Goal: Task Accomplishment & Management: Use online tool/utility

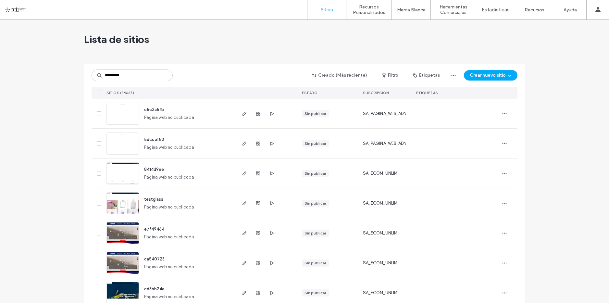
click at [142, 77] on input "*********" at bounding box center [131, 75] width 81 height 12
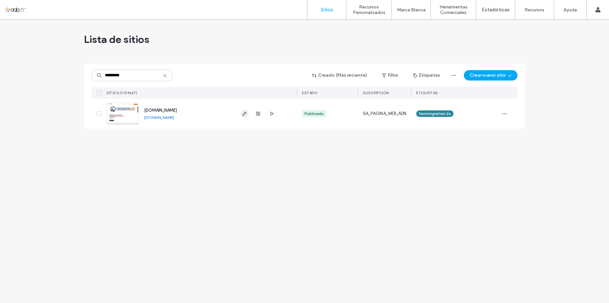
type input "*********"
click at [245, 110] on span "button" at bounding box center [244, 114] width 8 height 8
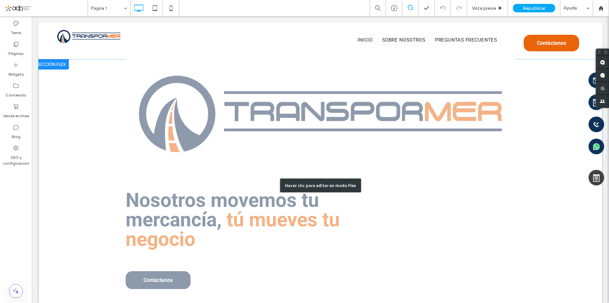
click at [414, 230] on div "Hacer clic para editar en modo Flex" at bounding box center [320, 185] width 564 height 252
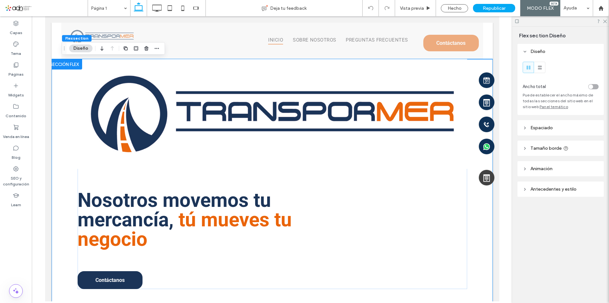
click at [71, 67] on div at bounding box center [63, 64] width 35 height 10
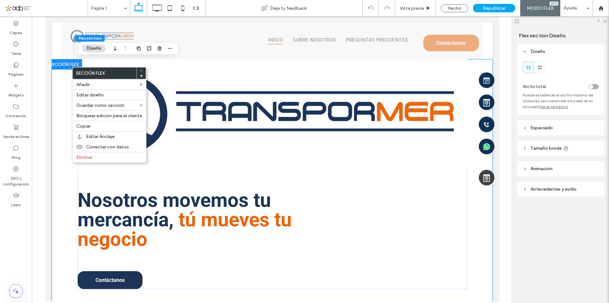
click at [560, 189] on span "Antecedentes y estilo" at bounding box center [553, 189] width 46 height 6
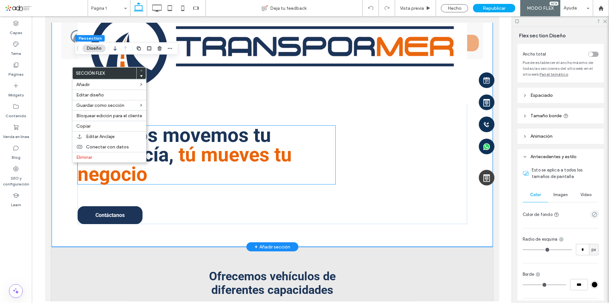
scroll to position [32, 0]
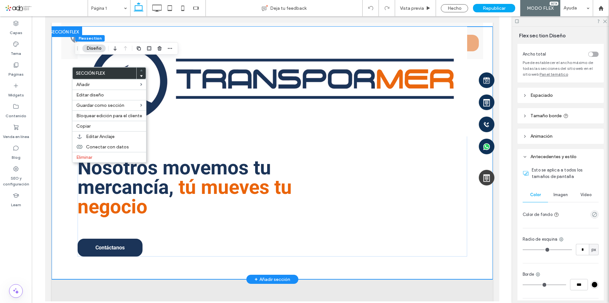
click at [60, 258] on div "Nosotros movemos tu mercancía, tú mueves tu negocio Contáctanos" at bounding box center [271, 153] width 441 height 252
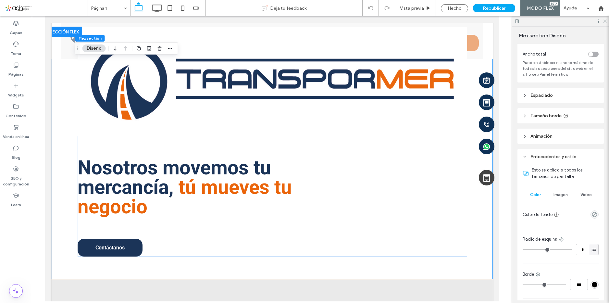
click at [553, 196] on span "Imagen" at bounding box center [560, 194] width 14 height 5
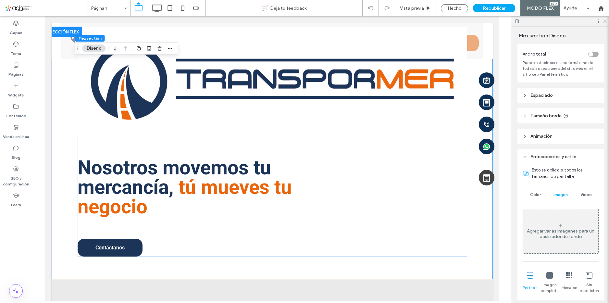
click at [552, 221] on div "Agregar varias imágenes para un deslizador de fondo" at bounding box center [560, 231] width 75 height 43
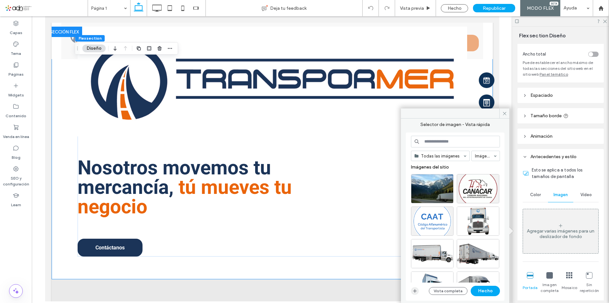
click at [413, 291] on icon "button" at bounding box center [414, 290] width 5 height 5
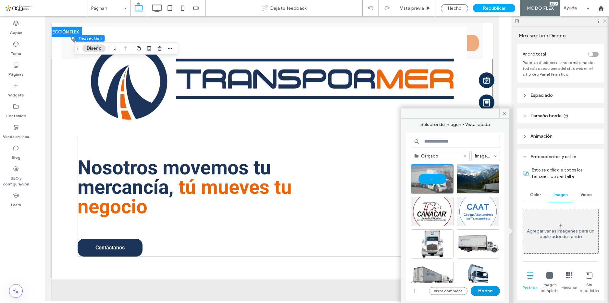
click at [492, 291] on button "Hecho" at bounding box center [484, 290] width 29 height 10
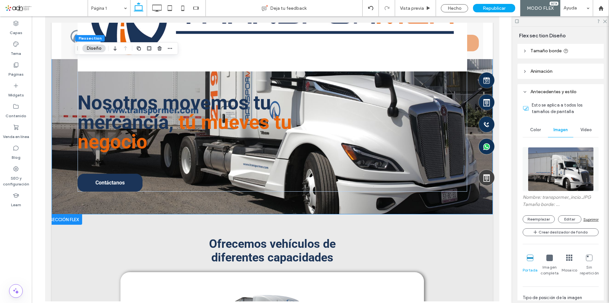
scroll to position [0, 0]
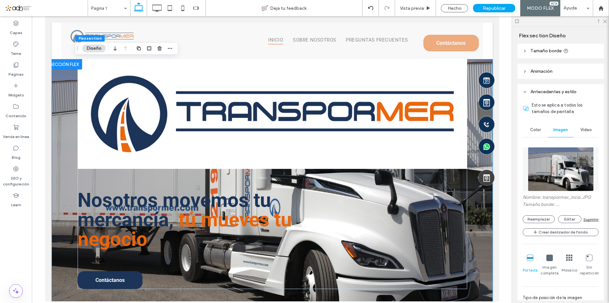
click at [537, 127] on span "Color" at bounding box center [535, 129] width 11 height 5
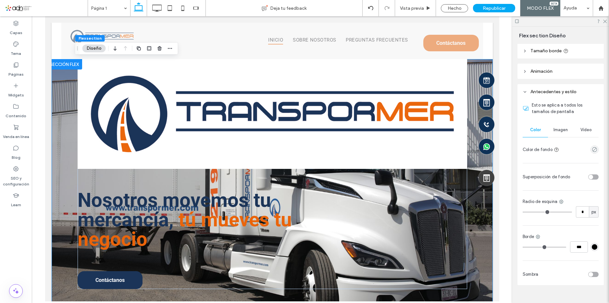
click at [556, 130] on span "Imagen" at bounding box center [560, 129] width 14 height 5
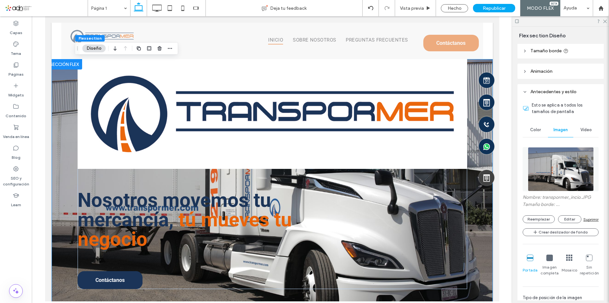
click at [550, 172] on figure at bounding box center [560, 169] width 76 height 44
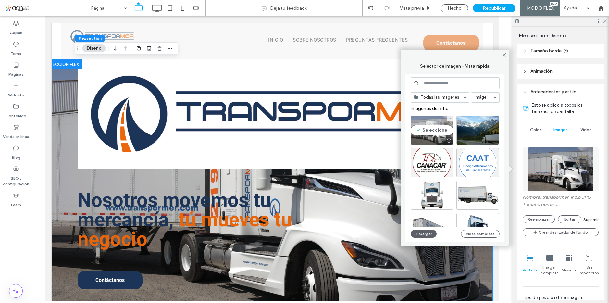
click at [432, 132] on div "Seleccione" at bounding box center [431, 129] width 42 height 29
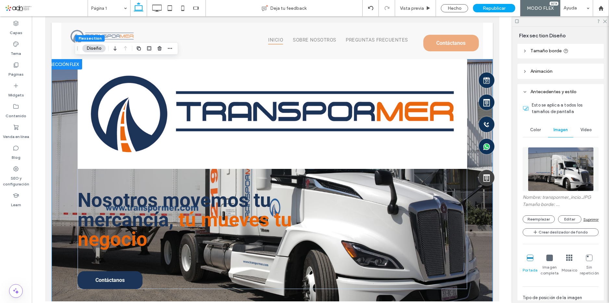
click at [535, 174] on figure at bounding box center [560, 169] width 76 height 44
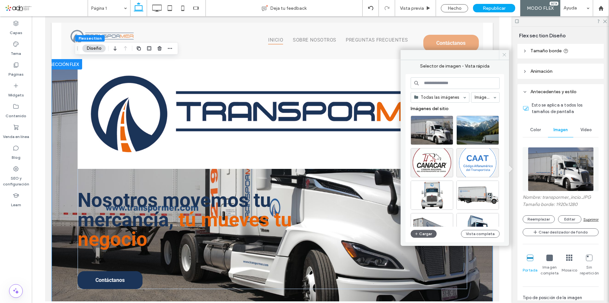
click at [504, 54] on icon at bounding box center [503, 54] width 5 height 5
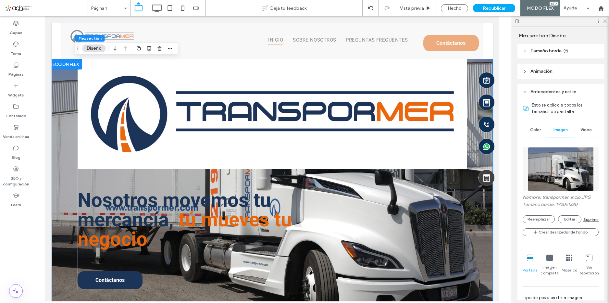
click at [589, 220] on div "Suprimir" at bounding box center [590, 219] width 15 height 5
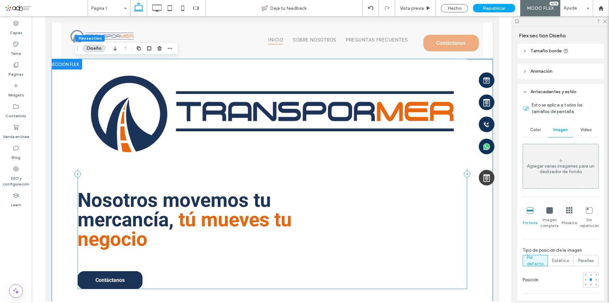
scroll to position [32, 0]
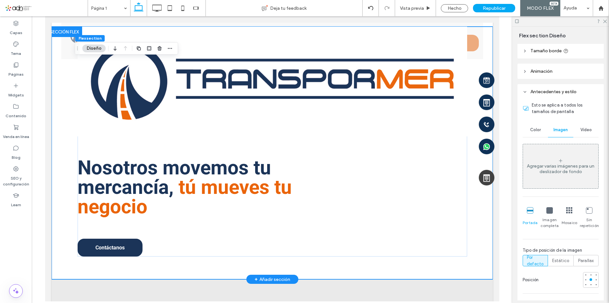
click at [68, 137] on div "Nosotros movemos tu mercancía, tú mueves tu negocio Contáctanos" at bounding box center [271, 153] width 441 height 252
click at [85, 144] on div "Nosotros movemos tu mercancía, tú mueves tu negocio Contáctanos" at bounding box center [271, 142] width 389 height 230
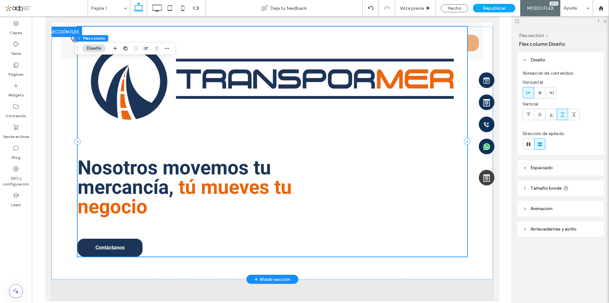
click at [95, 144] on div "Nosotros movemos tu mercancía, tú mueves tu negocio Contáctanos" at bounding box center [271, 142] width 389 height 230
click at [156, 149] on div "Nosotros movemos tu mercancía, tú mueves tu negocio Contáctanos" at bounding box center [271, 142] width 389 height 230
click at [572, 227] on span "Antecedentes y estilo" at bounding box center [553, 229] width 46 height 6
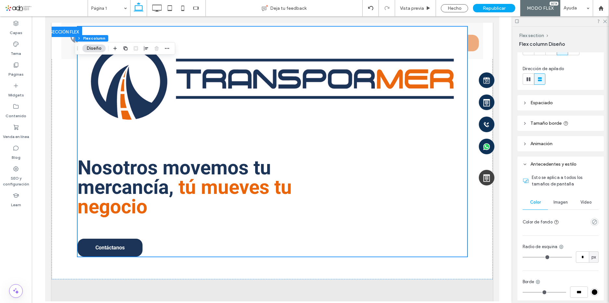
click at [558, 200] on span "Imagen" at bounding box center [560, 201] width 14 height 5
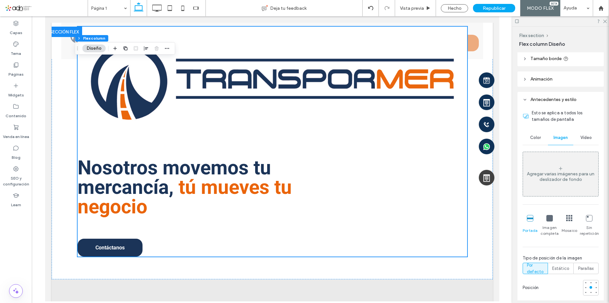
scroll to position [130, 0]
click at [553, 200] on div "Agregar varias imágenes para un deslizador de fondo Portada Imagen completa Mos…" at bounding box center [560, 221] width 76 height 141
click at [555, 179] on div "Agregar varias imágenes para un deslizador de fondo" at bounding box center [560, 176] width 75 height 11
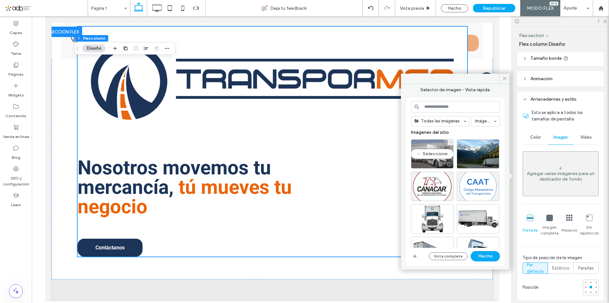
click at [437, 146] on div "Seleccione" at bounding box center [432, 153] width 42 height 29
click at [490, 258] on button "Hecho" at bounding box center [484, 256] width 29 height 10
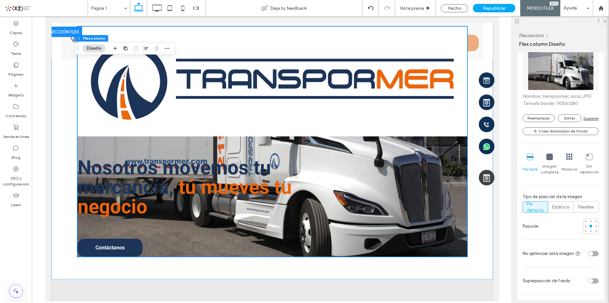
scroll to position [259, 0]
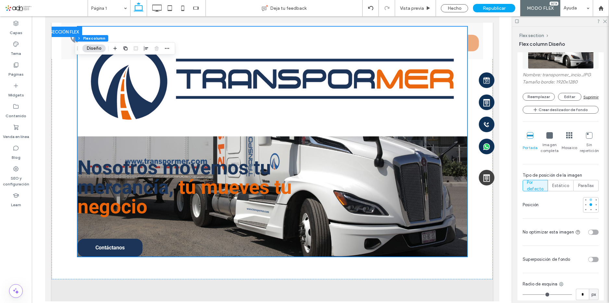
click at [589, 200] on div at bounding box center [590, 199] width 3 height 3
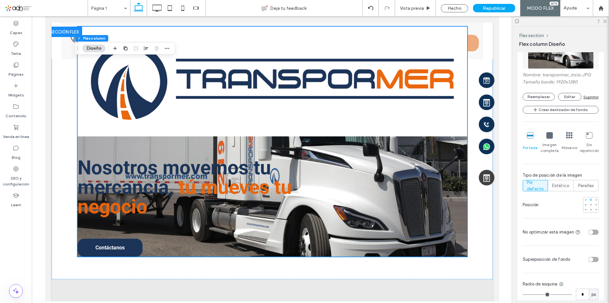
click at [589, 200] on div at bounding box center [590, 199] width 3 height 3
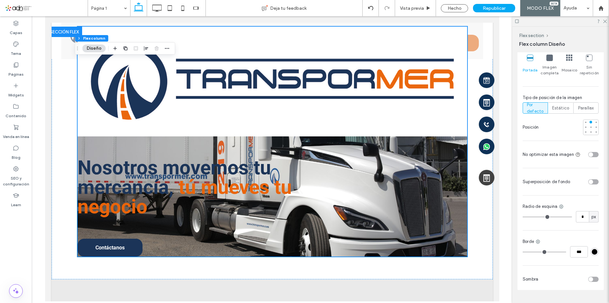
scroll to position [353, 0]
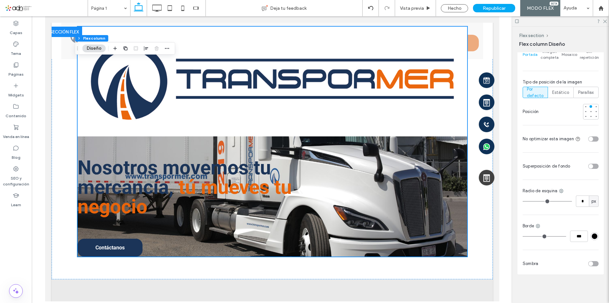
click at [594, 166] on div "toggle" at bounding box center [593, 165] width 10 height 5
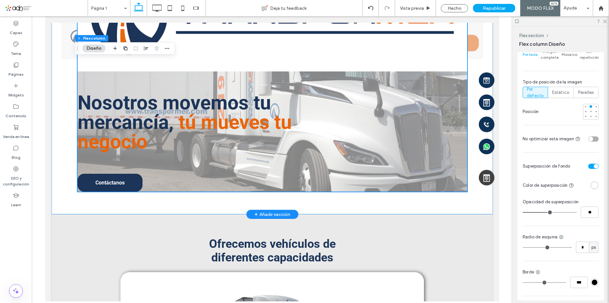
scroll to position [0, 0]
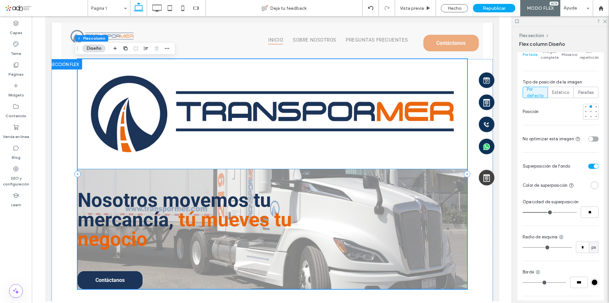
click at [193, 144] on img at bounding box center [271, 114] width 389 height 110
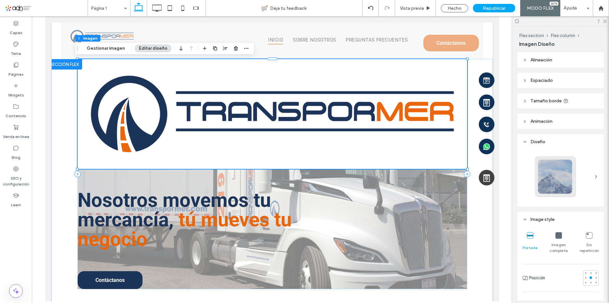
click at [404, 114] on img at bounding box center [271, 114] width 389 height 110
drag, startPoint x: 120, startPoint y: 49, endPoint x: 436, endPoint y: 115, distance: 322.5
click at [120, 49] on button "Gestionar imagen" at bounding box center [105, 48] width 47 height 8
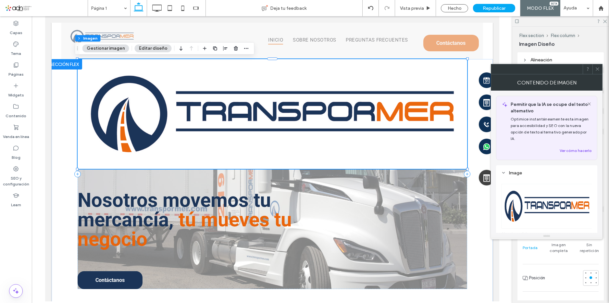
scroll to position [32, 0]
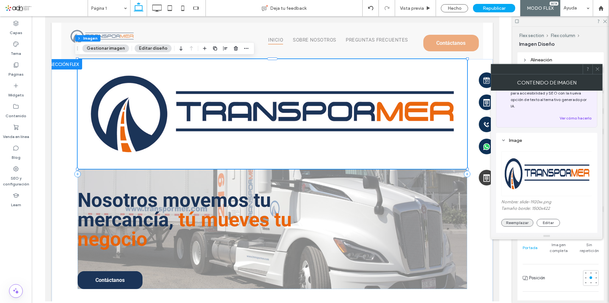
click at [514, 219] on button "Reemplazar" at bounding box center [517, 223] width 32 height 8
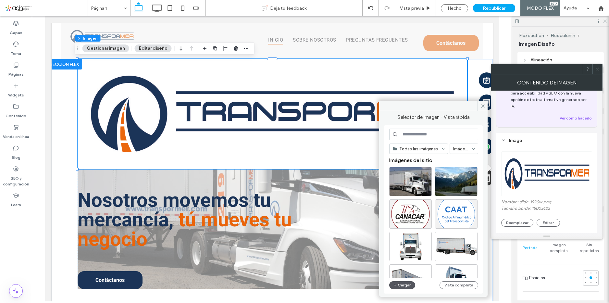
click at [399, 287] on button "Cargar" at bounding box center [402, 285] width 26 height 8
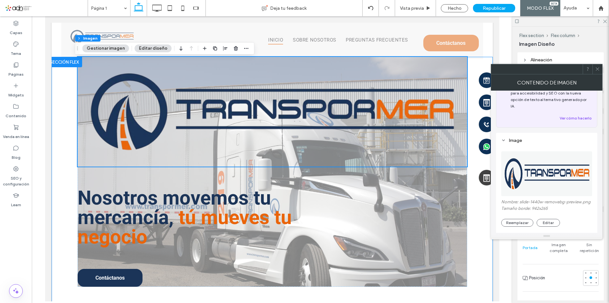
scroll to position [0, 0]
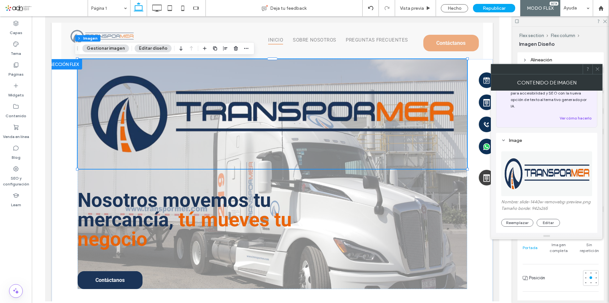
click at [595, 67] on icon at bounding box center [597, 68] width 5 height 5
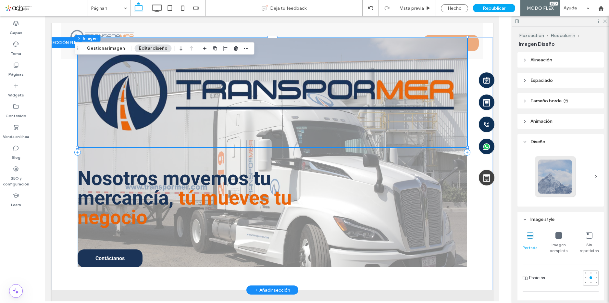
scroll to position [32, 0]
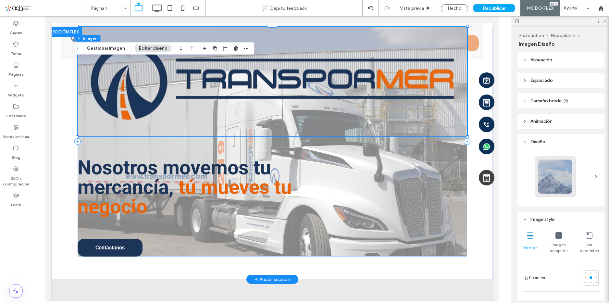
click at [455, 198] on div "Nosotros movemos tu mercancía, tú mueves tu negocio Contáctanos" at bounding box center [271, 142] width 389 height 230
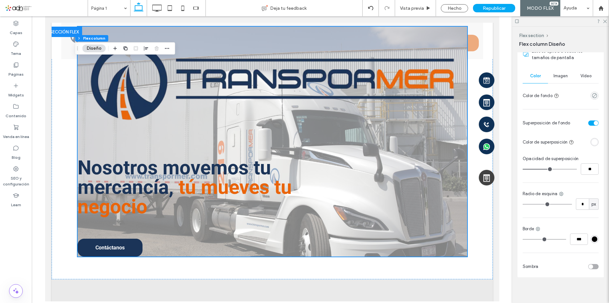
scroll to position [194, 0]
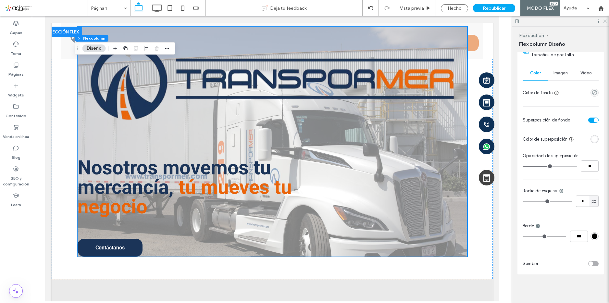
click at [555, 73] on span "Imagen" at bounding box center [560, 72] width 14 height 5
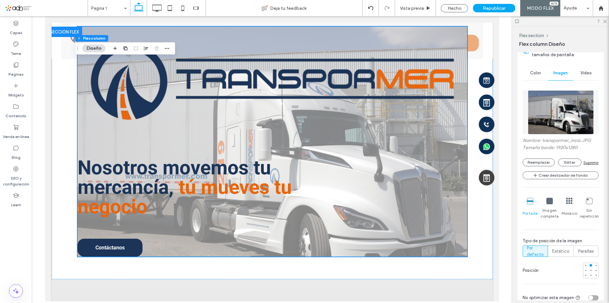
click at [590, 161] on div "Suprimir" at bounding box center [590, 162] width 15 height 5
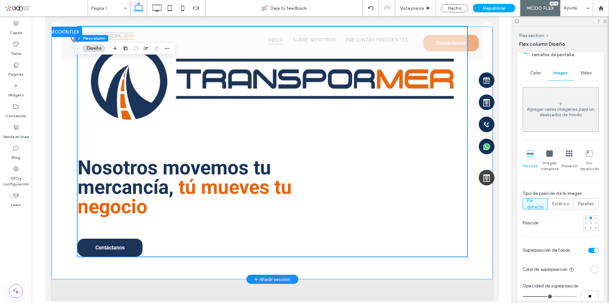
click at [478, 205] on div "Nosotros movemos tu mercancía, tú mueves tu negocio Contáctanos" at bounding box center [271, 153] width 441 height 252
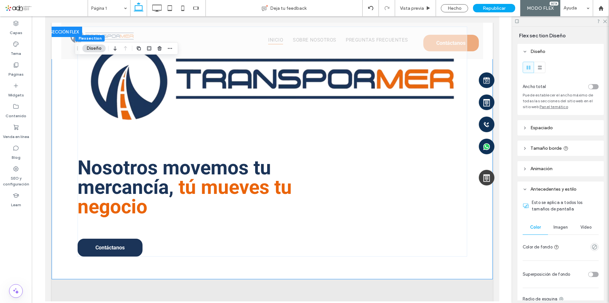
scroll to position [65, 0]
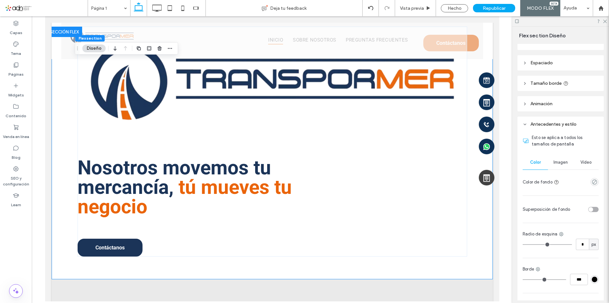
click at [561, 164] on span "Imagen" at bounding box center [560, 162] width 14 height 5
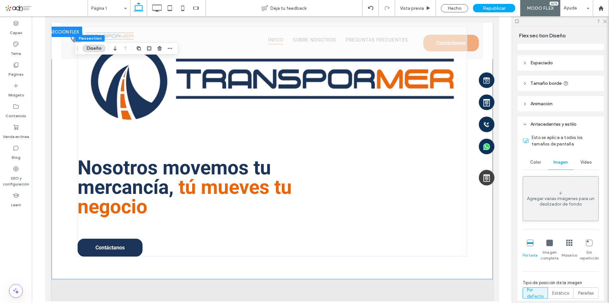
click at [560, 194] on icon at bounding box center [560, 192] width 5 height 5
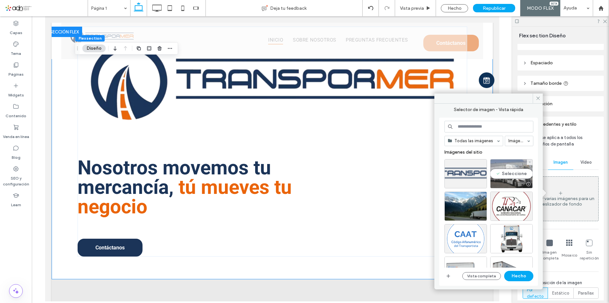
click at [514, 174] on div "Seleccione" at bounding box center [511, 173] width 42 height 29
click at [519, 276] on button "Hecho" at bounding box center [518, 276] width 29 height 10
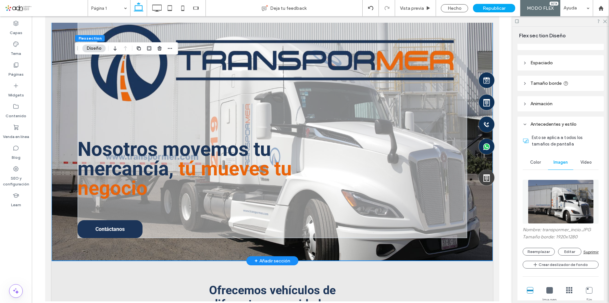
scroll to position [0, 0]
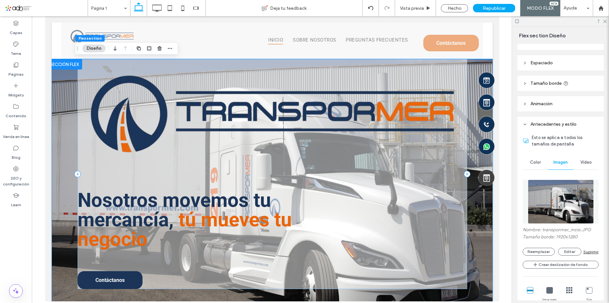
click at [420, 172] on div "Nosotros movemos tu mercancía, tú mueves tu negocio Contáctanos" at bounding box center [271, 174] width 389 height 230
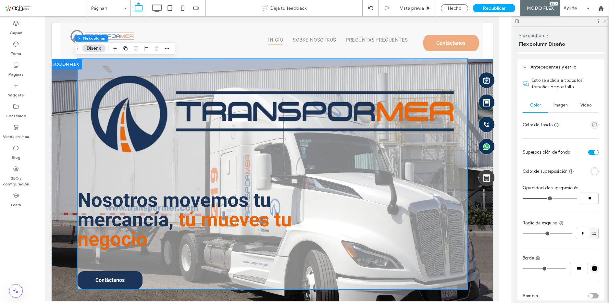
scroll to position [162, 0]
type input "**"
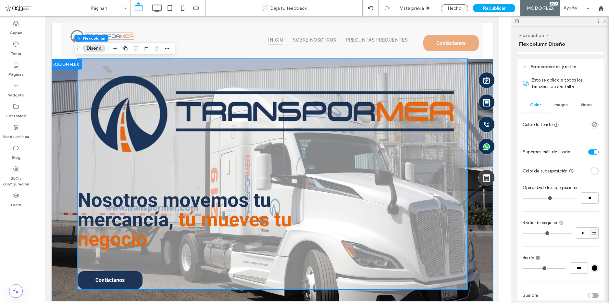
type input "**"
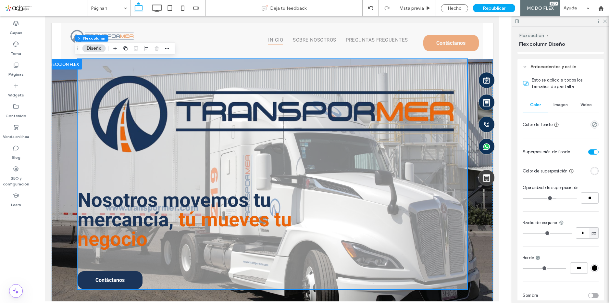
type input "**"
drag, startPoint x: 550, startPoint y: 198, endPoint x: 554, endPoint y: 198, distance: 3.9
type input "**"
click at [554, 198] on input "range" at bounding box center [549, 198] width 54 height 1
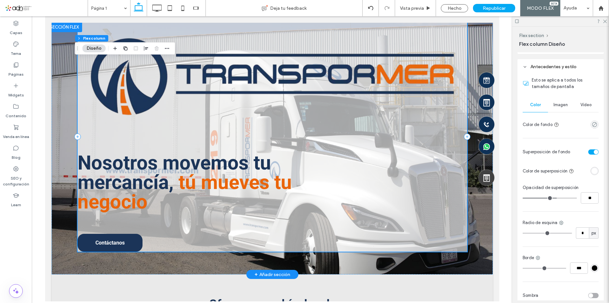
scroll to position [0, 0]
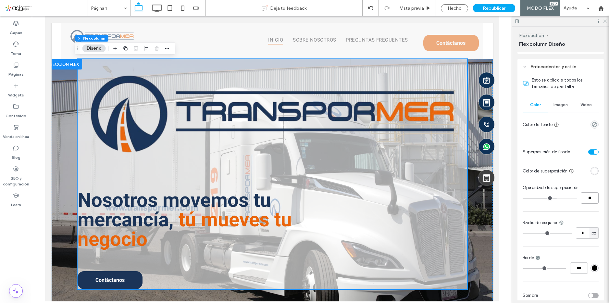
click at [592, 199] on input "**" at bounding box center [589, 197] width 18 height 11
type input "**"
click at [457, 6] on div "Hecho" at bounding box center [453, 8] width 27 height 8
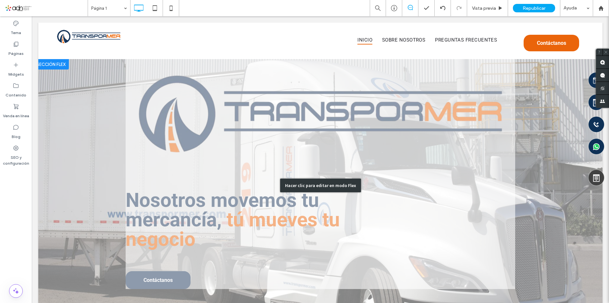
click at [230, 206] on div "Hacer clic para editar en modo Flex" at bounding box center [320, 185] width 564 height 252
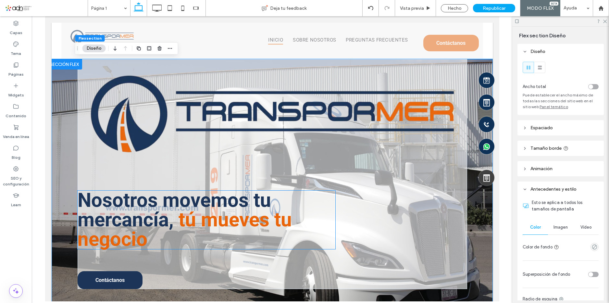
click at [93, 203] on span "Nosotros movemos tu mercancía," at bounding box center [173, 209] width 193 height 42
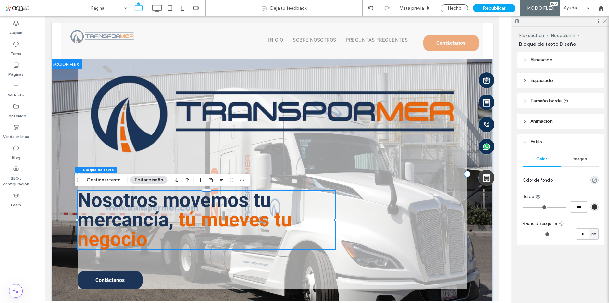
click at [546, 82] on span "Espaciado" at bounding box center [541, 81] width 22 height 6
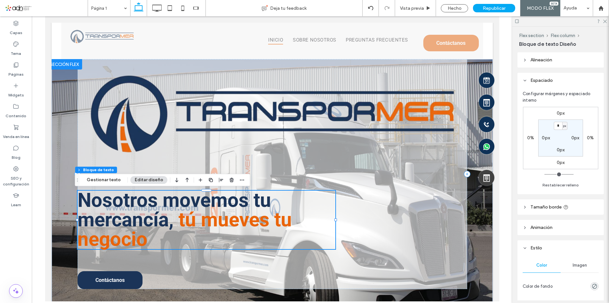
click at [530, 137] on label "0%" at bounding box center [530, 138] width 7 height 6
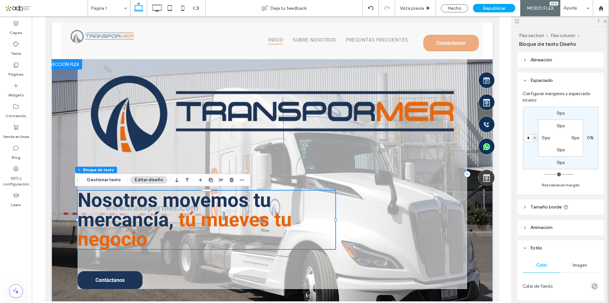
type input "**"
click at [547, 174] on input "range" at bounding box center [558, 174] width 29 height 1
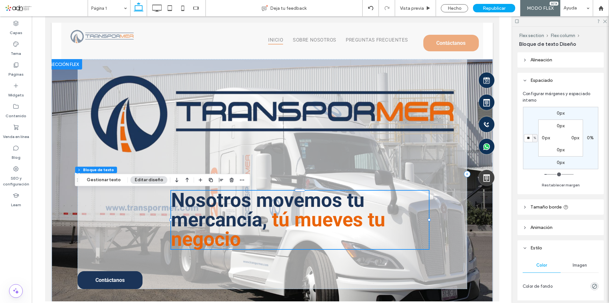
type input "**"
type input "*"
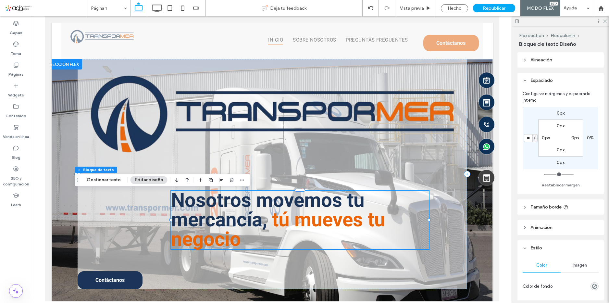
type input "*"
click at [546, 175] on input "range" at bounding box center [558, 174] width 29 height 1
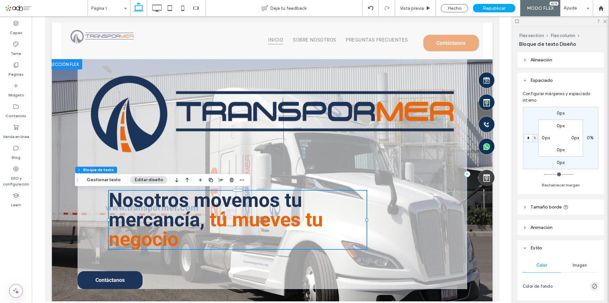
type input "*"
click at [545, 175] on input "range" at bounding box center [558, 174] width 29 height 1
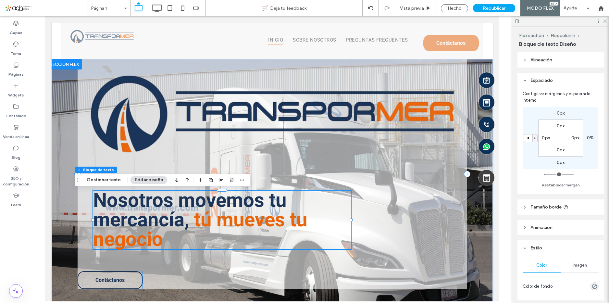
click at [114, 276] on link "Contáctanos" at bounding box center [109, 280] width 65 height 18
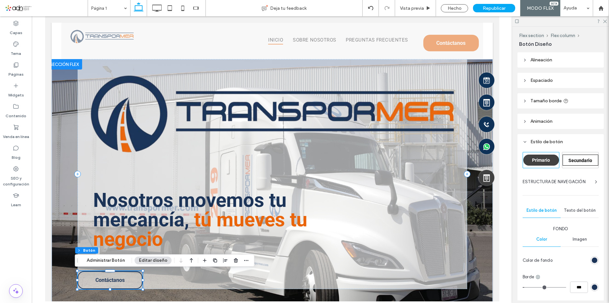
type input "**"
click at [540, 87] on header "Espaciado" at bounding box center [560, 80] width 86 height 15
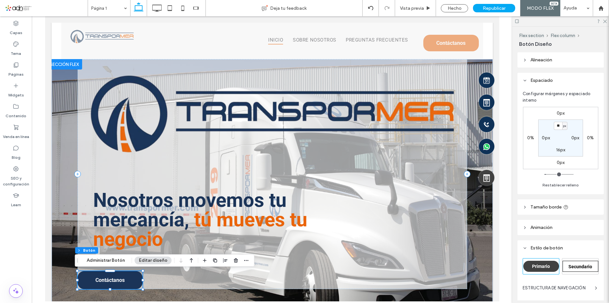
click at [529, 137] on label "0%" at bounding box center [530, 138] width 7 height 6
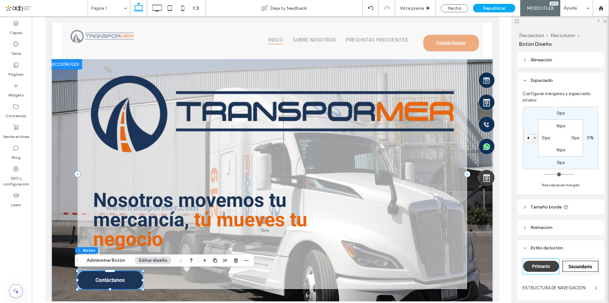
type input "**"
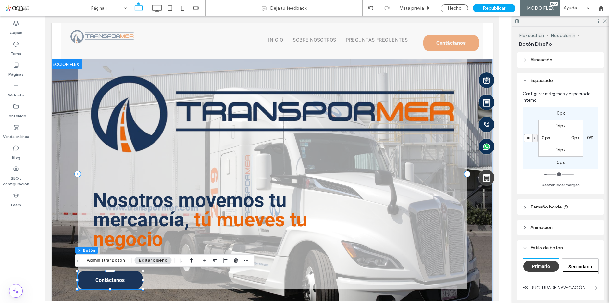
type input "**"
click at [548, 175] on input "range" at bounding box center [558, 174] width 29 height 1
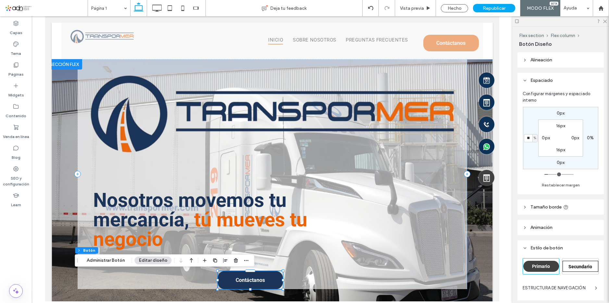
type input "**"
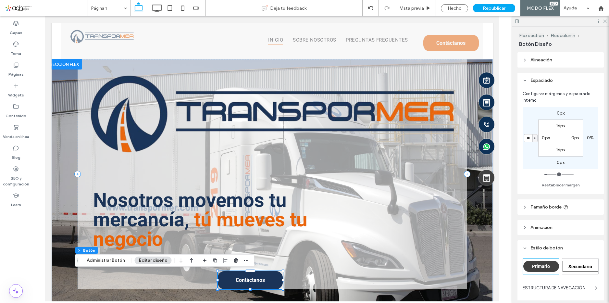
type input "**"
type input "*"
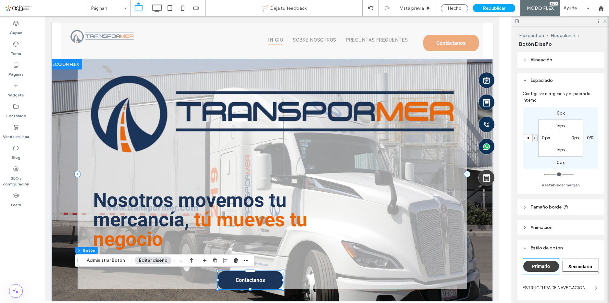
click at [546, 175] on input "range" at bounding box center [558, 174] width 29 height 1
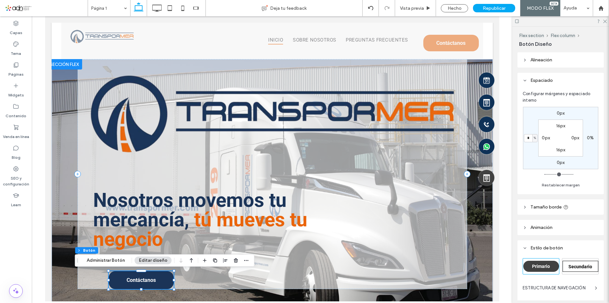
type input "*"
click at [544, 175] on input "range" at bounding box center [558, 174] width 29 height 1
click at [545, 175] on input "range" at bounding box center [558, 174] width 29 height 1
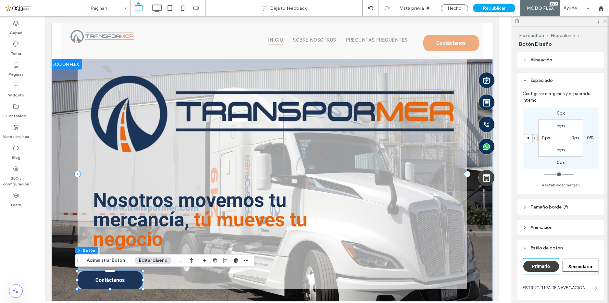
type input "*"
click at [546, 174] on input "range" at bounding box center [558, 174] width 29 height 1
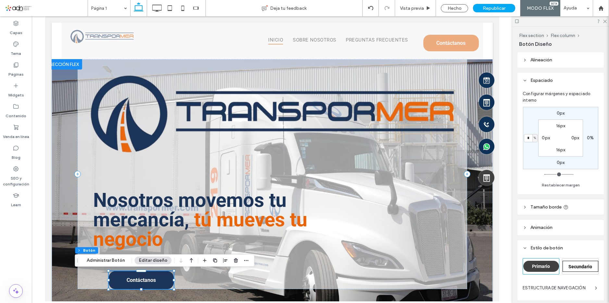
type input "*"
click at [545, 175] on input "range" at bounding box center [558, 174] width 29 height 1
click at [604, 21] on icon at bounding box center [604, 21] width 4 height 4
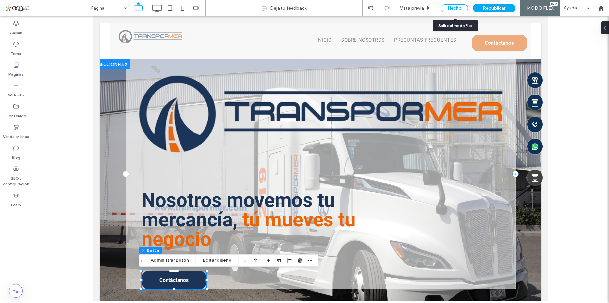
click at [456, 11] on div "Hecho" at bounding box center [453, 8] width 27 height 8
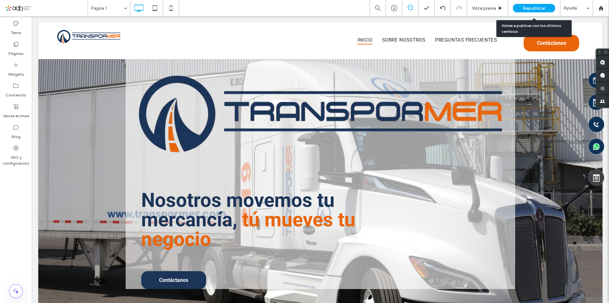
click at [534, 7] on span "Republicar" at bounding box center [533, 9] width 23 height 6
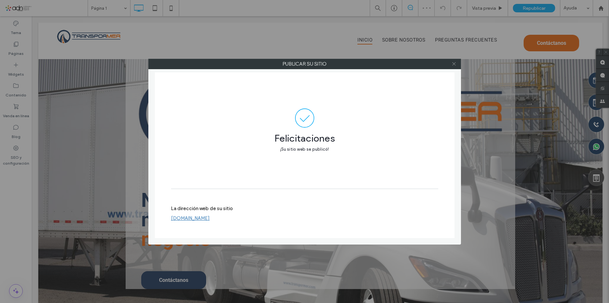
click at [452, 62] on icon at bounding box center [453, 63] width 5 height 5
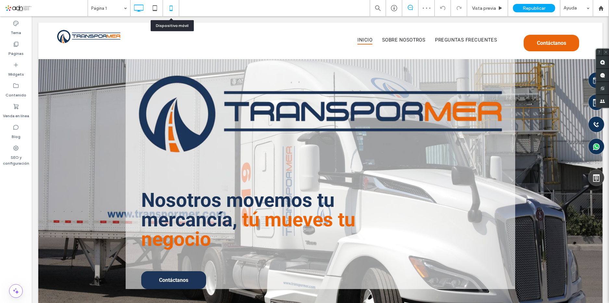
click at [171, 9] on icon at bounding box center [170, 8] width 13 height 13
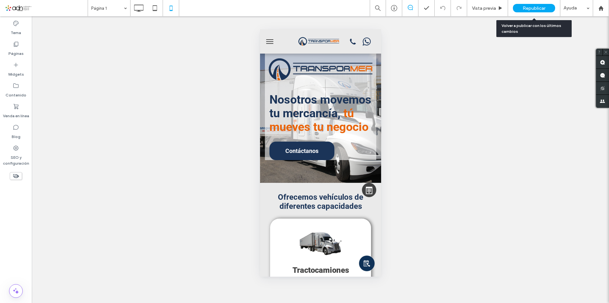
click at [532, 7] on span "Republicar" at bounding box center [533, 9] width 23 height 6
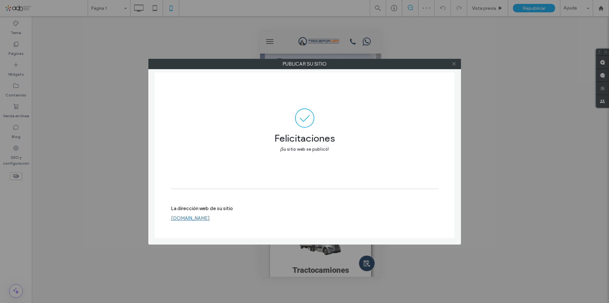
click at [453, 64] on icon at bounding box center [453, 63] width 5 height 5
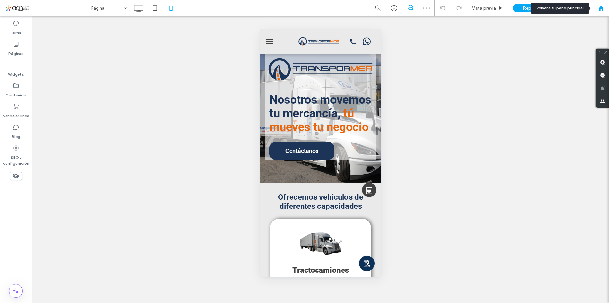
click at [598, 8] on icon at bounding box center [601, 9] width 6 height 6
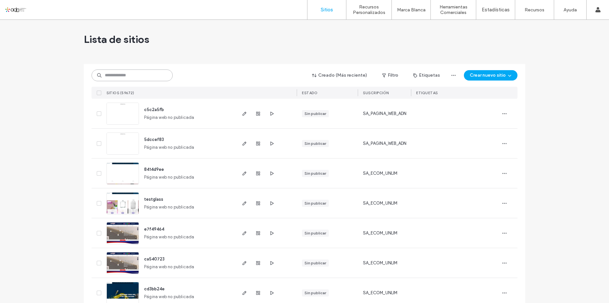
click at [142, 72] on input at bounding box center [131, 75] width 81 height 12
paste input "*********"
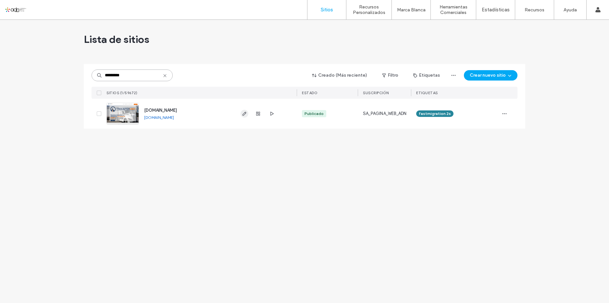
type input "*********"
click at [245, 114] on use "button" at bounding box center [244, 114] width 4 height 4
